Goal: Transaction & Acquisition: Purchase product/service

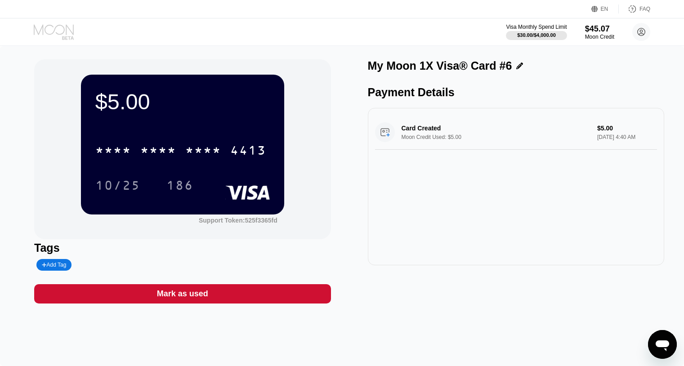
click at [60, 31] on icon at bounding box center [55, 32] width 42 height 16
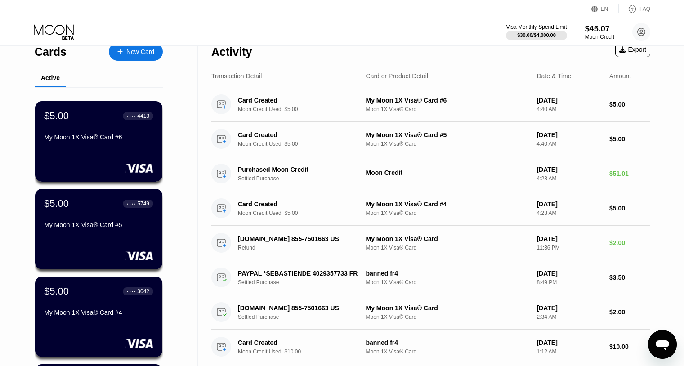
scroll to position [4, 0]
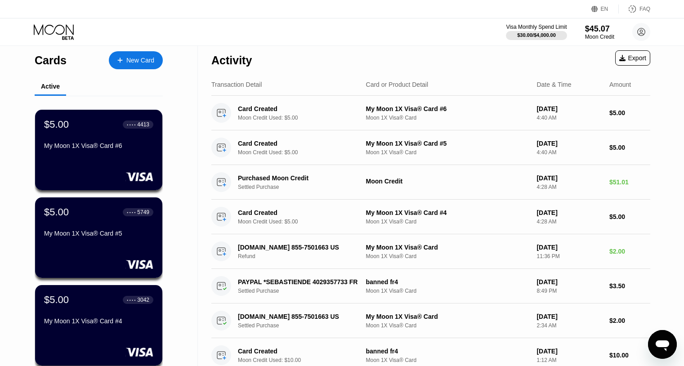
click at [145, 52] on div "New Card" at bounding box center [136, 60] width 54 height 18
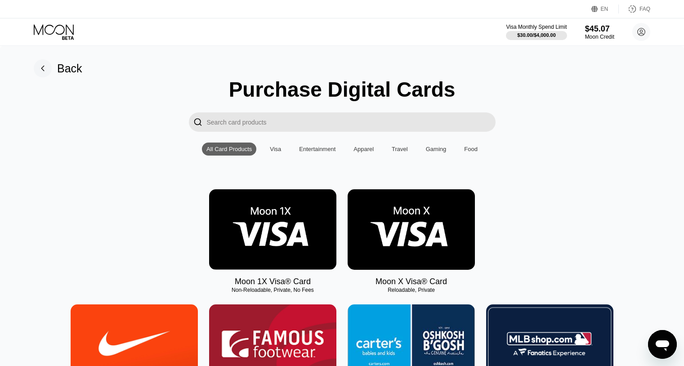
click at [321, 222] on img at bounding box center [272, 229] width 127 height 81
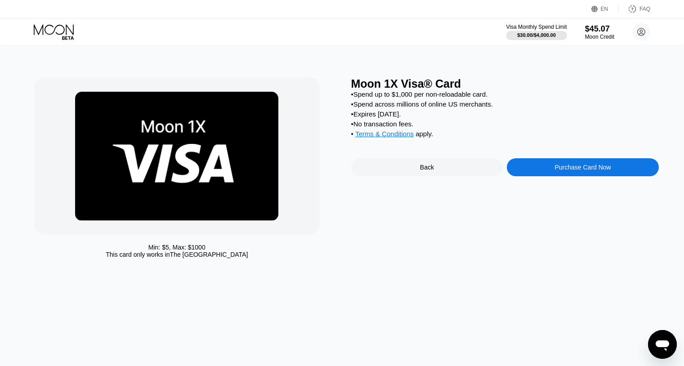
click at [515, 171] on div "Purchase Card Now" at bounding box center [583, 167] width 152 height 18
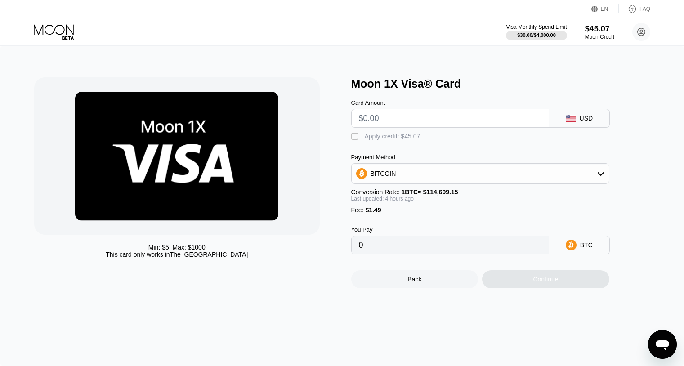
click at [409, 138] on div "Apply credit: $45.07" at bounding box center [393, 136] width 56 height 7
click at [473, 117] on input "text" at bounding box center [450, 118] width 183 height 18
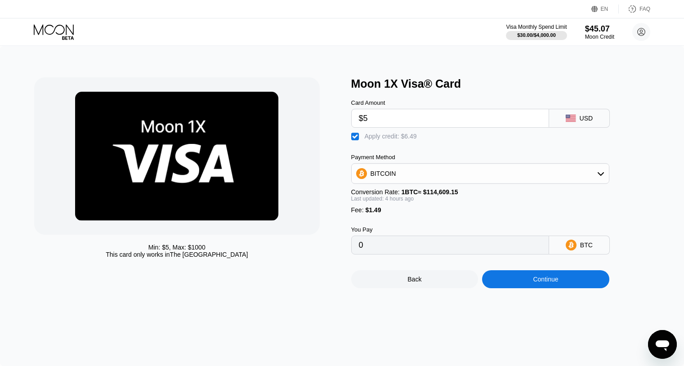
type input "$5"
click at [562, 285] on div "Continue" at bounding box center [545, 279] width 127 height 18
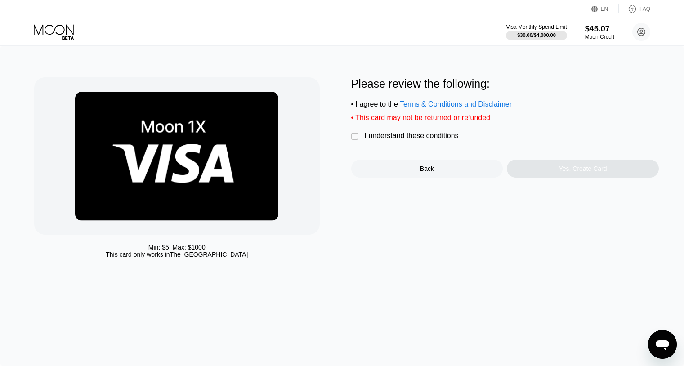
click at [435, 144] on div "Please review the following: • I agree to the Terms & Conditions and Disclaimer…" at bounding box center [505, 127] width 308 height 100
click at [443, 139] on div "I understand these conditions" at bounding box center [412, 136] width 94 height 8
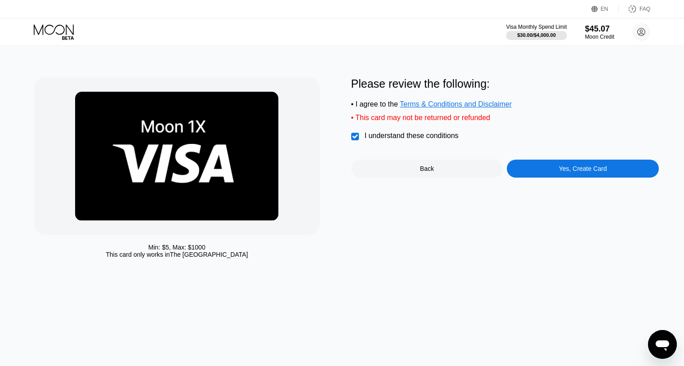
click at [549, 163] on div "Yes, Create Card" at bounding box center [583, 169] width 152 height 18
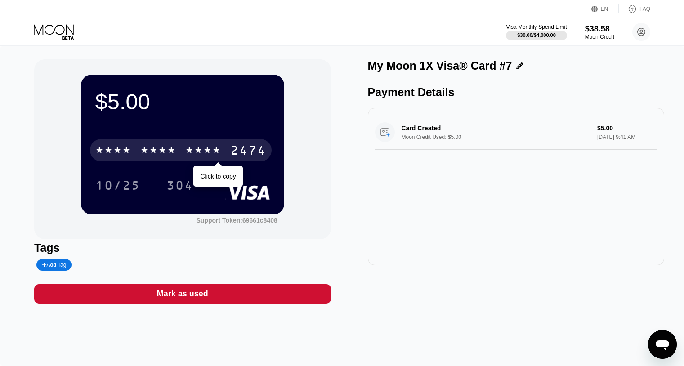
click at [265, 143] on div "* * * * * * * * * * * * 2474" at bounding box center [181, 150] width 182 height 22
